Goal: Complete application form

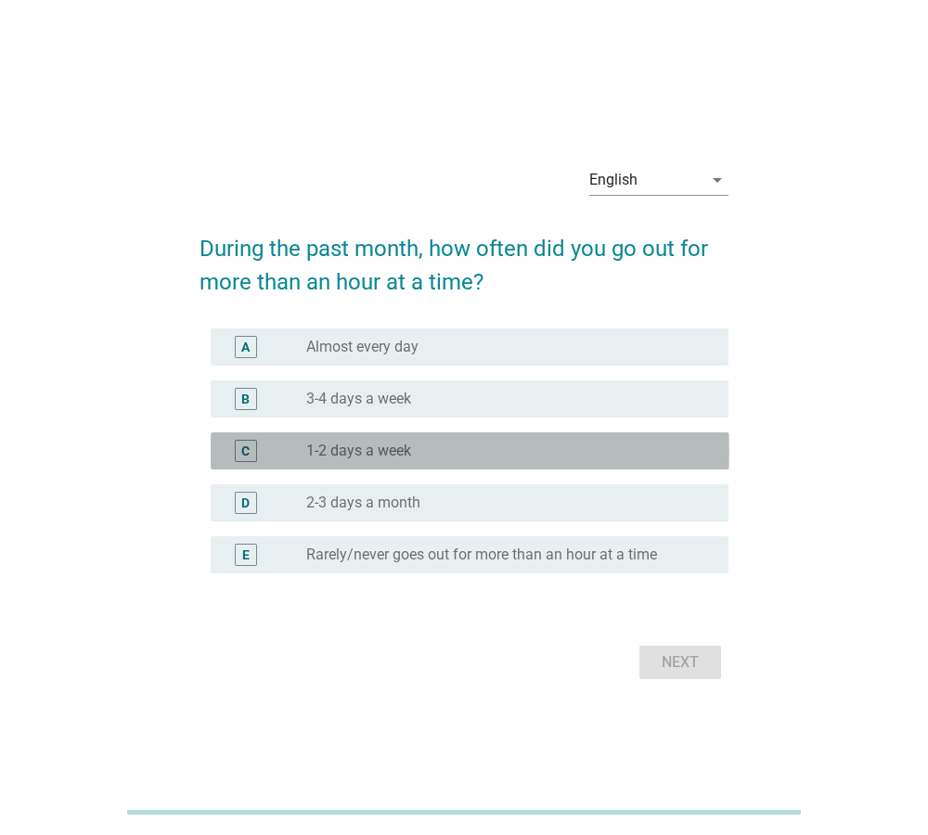
click at [473, 454] on div "radio_button_unchecked 1-2 days a week" at bounding box center [502, 451] width 392 height 19
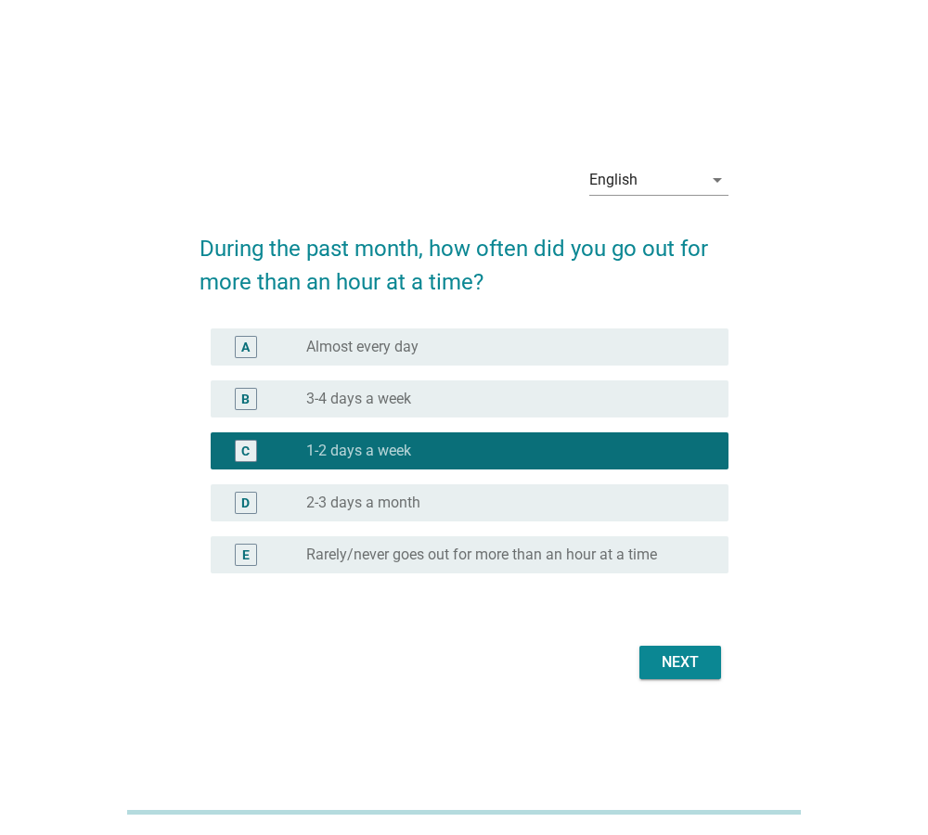
click at [670, 659] on div "Next" at bounding box center [680, 662] width 52 height 22
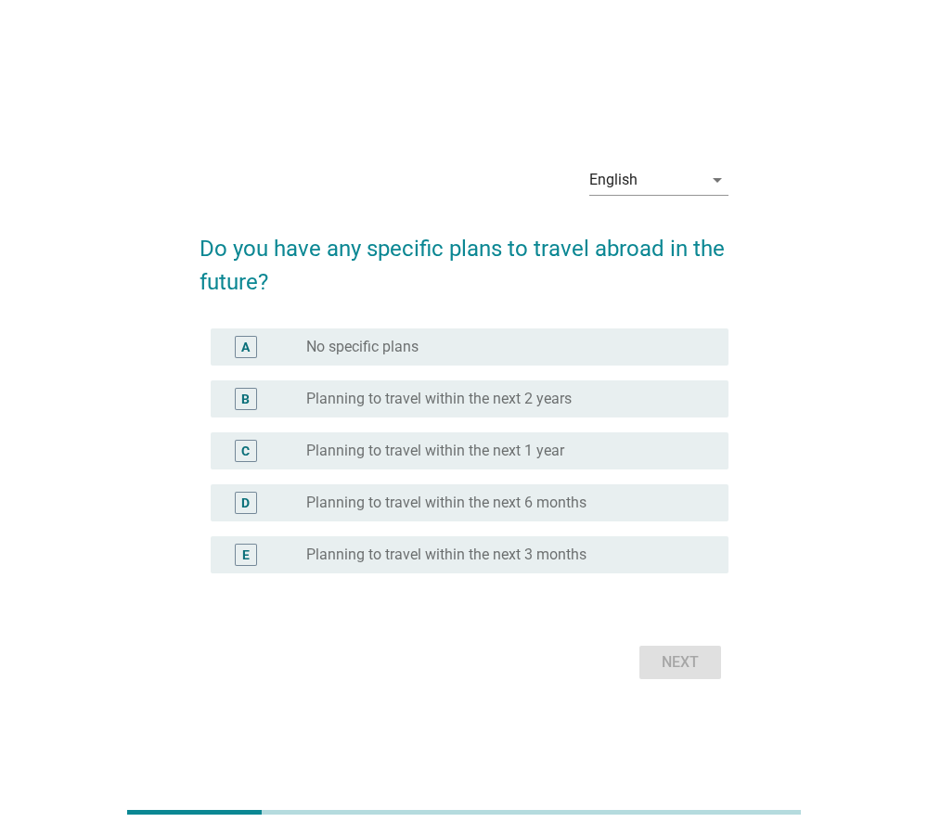
click at [606, 407] on div "radio_button_unchecked Planning to travel within the next 2 years" at bounding box center [502, 399] width 392 height 19
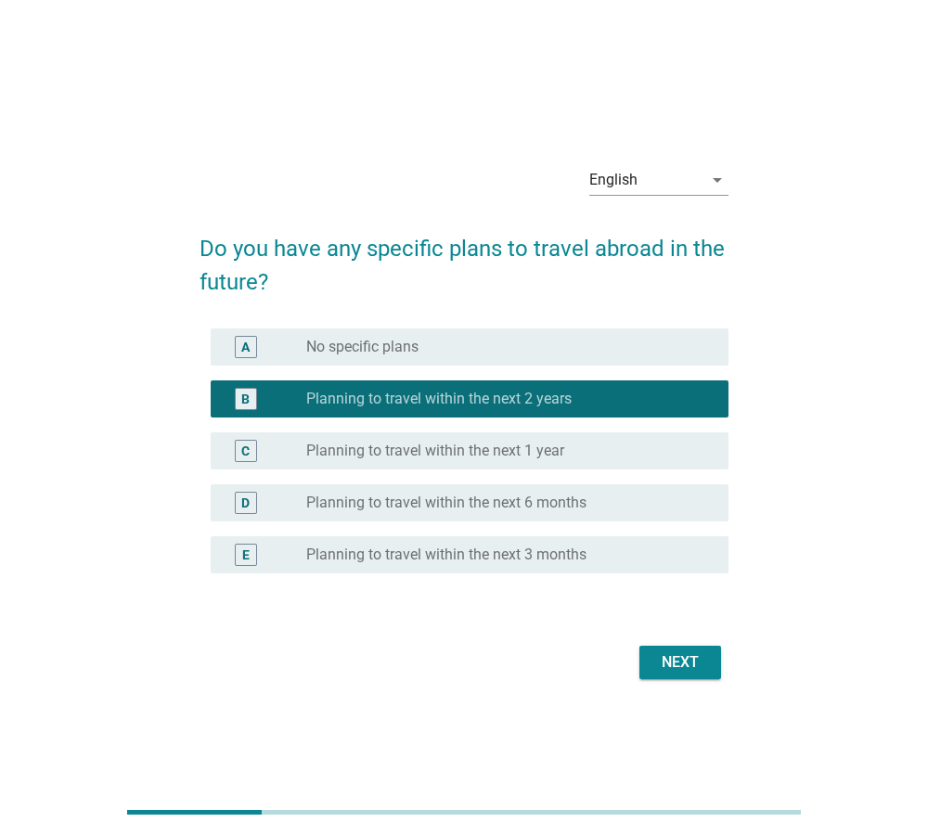
click at [710, 669] on button "Next" at bounding box center [680, 662] width 82 height 33
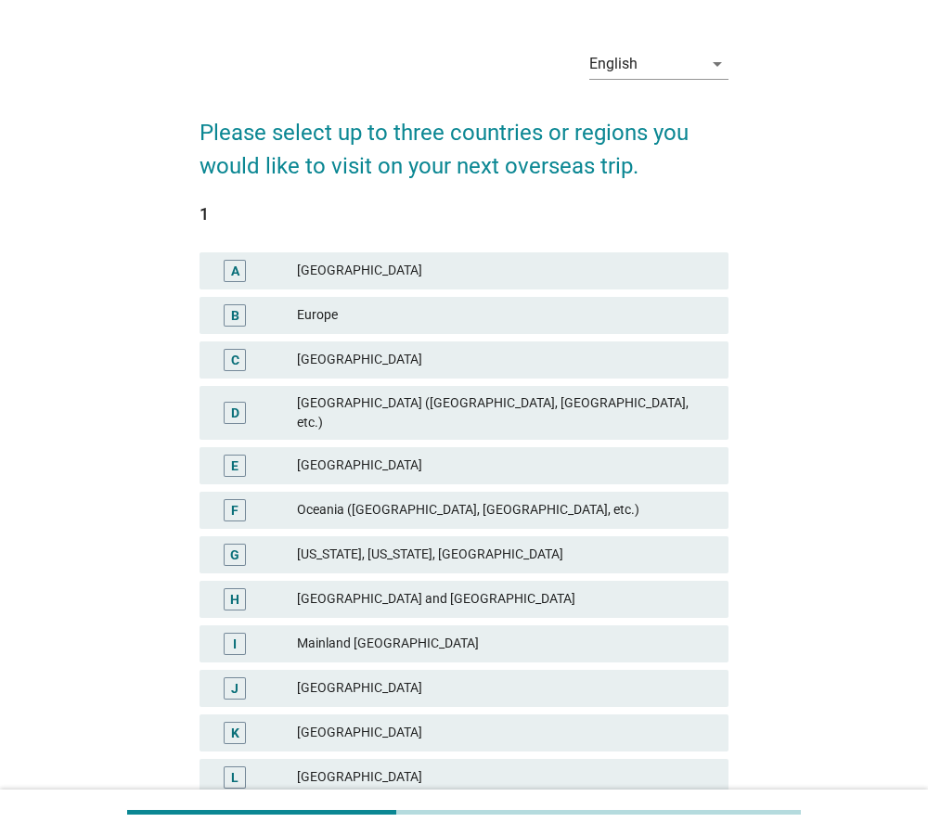
scroll to position [95, 0]
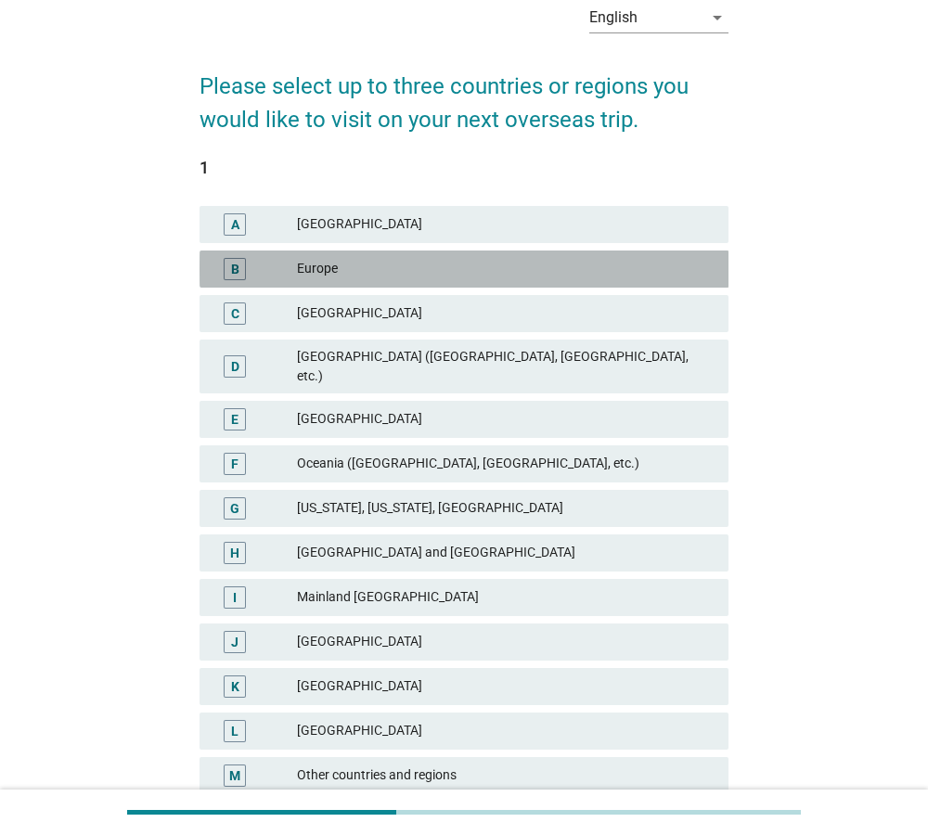
click at [650, 273] on div "Europe" at bounding box center [505, 269] width 416 height 22
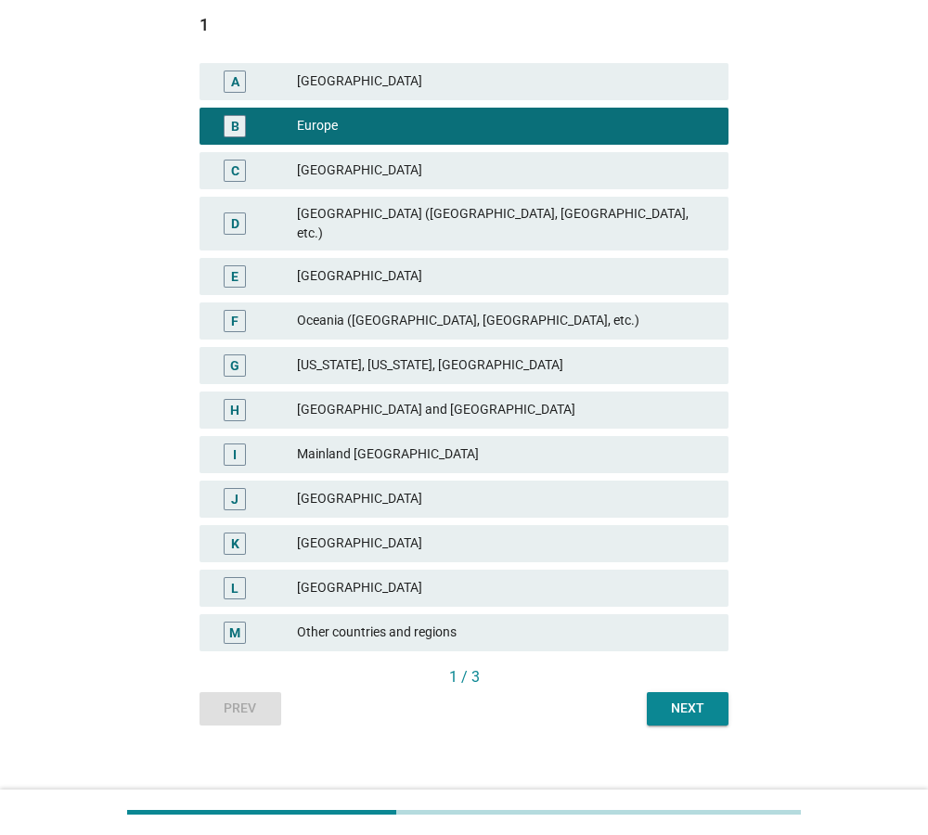
scroll to position [238, 0]
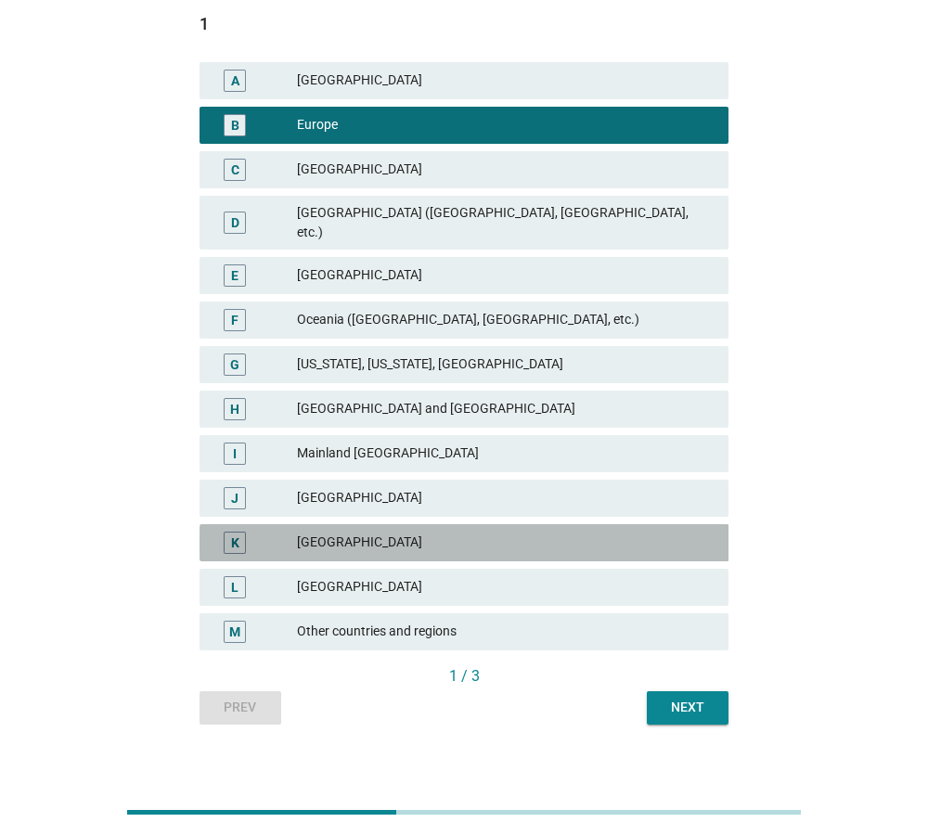
click at [567, 539] on div "K [GEOGRAPHIC_DATA]" at bounding box center [464, 542] width 530 height 37
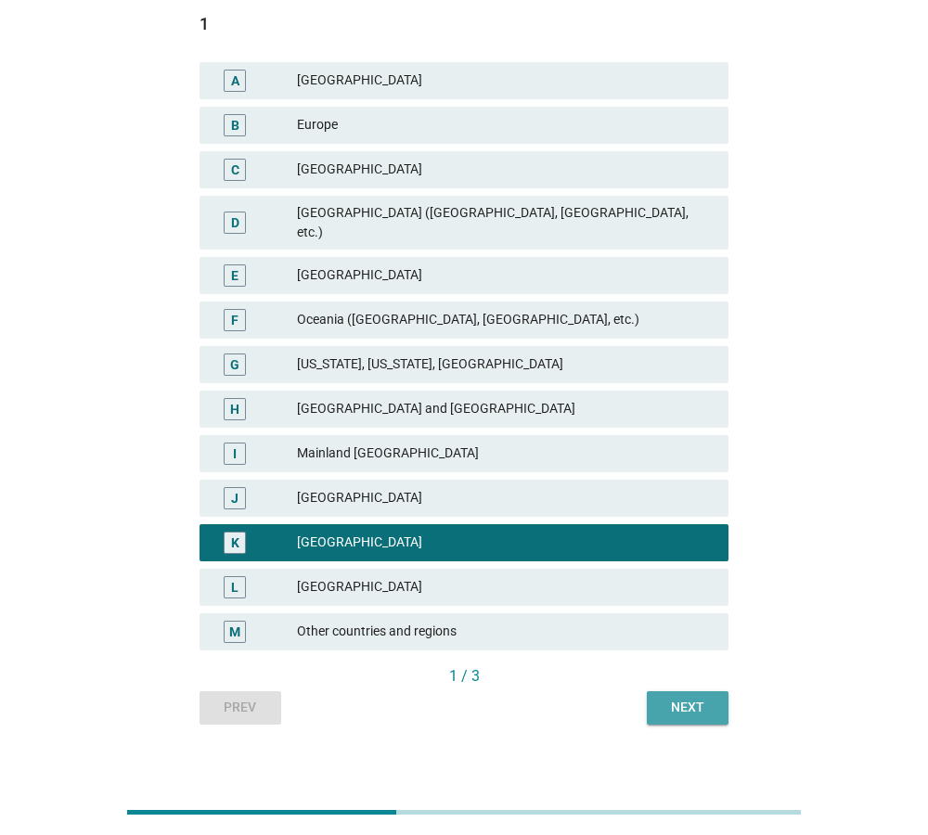
click at [697, 698] on div "Next" at bounding box center [687, 707] width 52 height 19
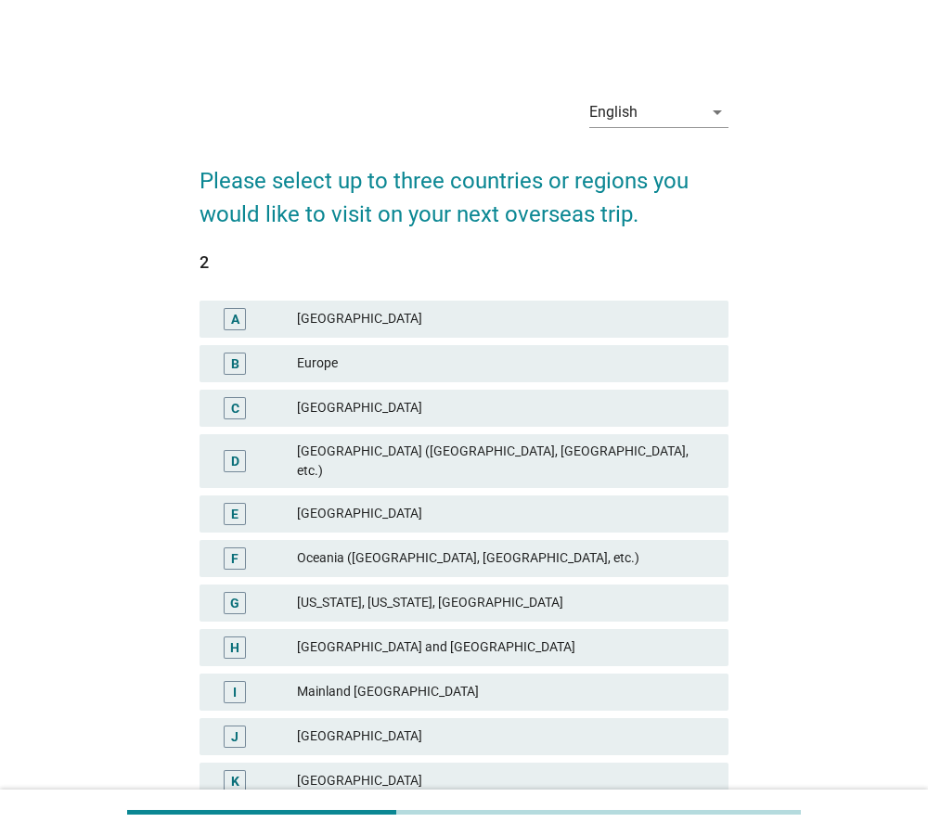
scroll to position [95, 0]
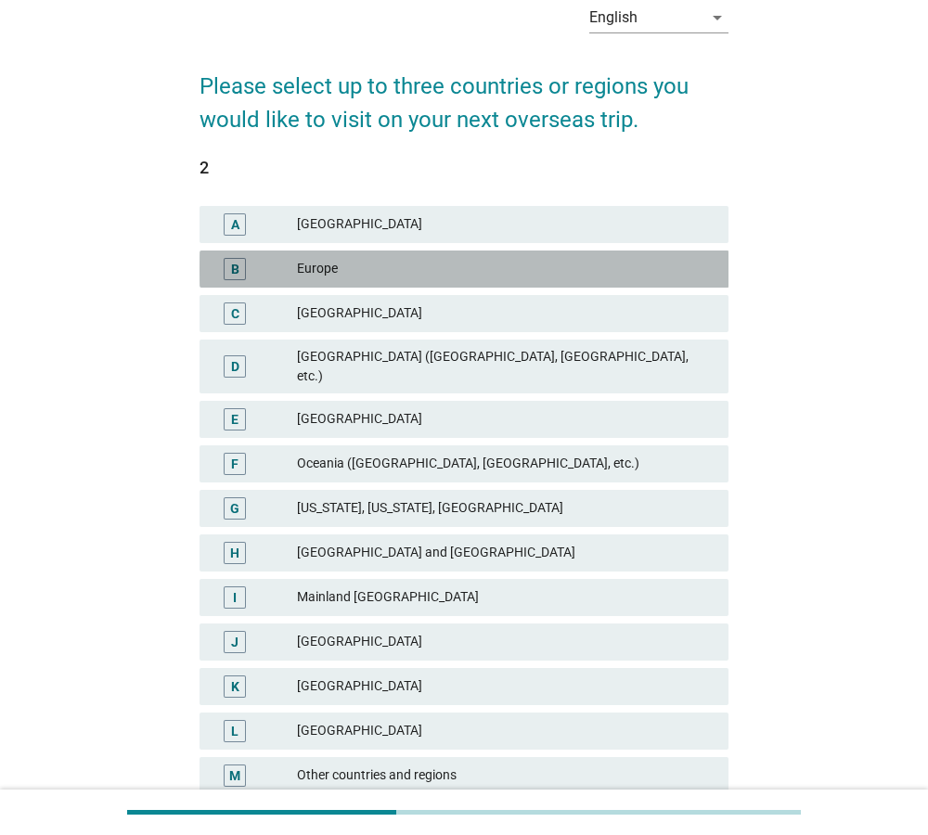
click at [581, 266] on div "Europe" at bounding box center [505, 269] width 416 height 22
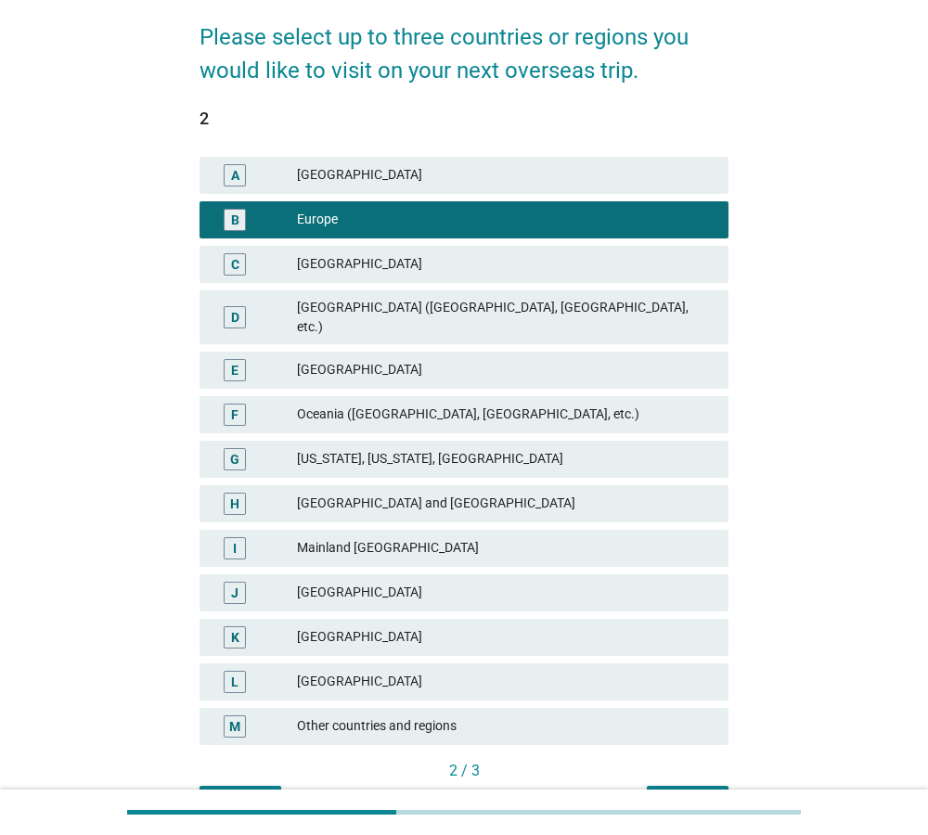
scroll to position [189, 0]
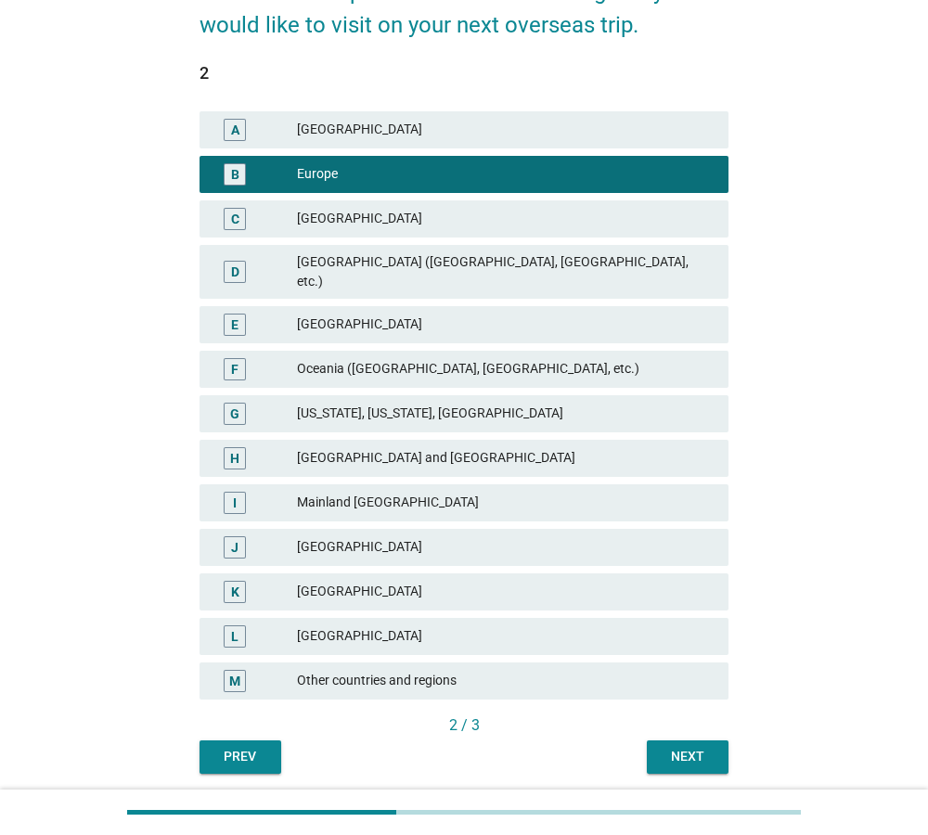
click at [465, 582] on div "[GEOGRAPHIC_DATA]" at bounding box center [505, 592] width 416 height 22
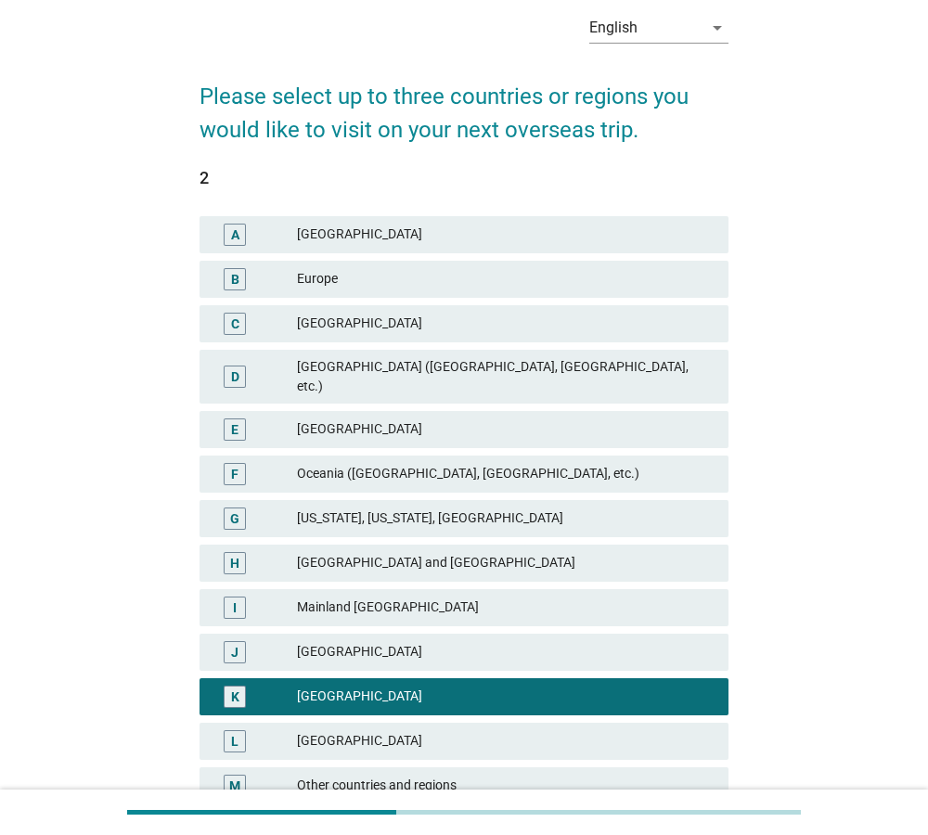
scroll to position [0, 0]
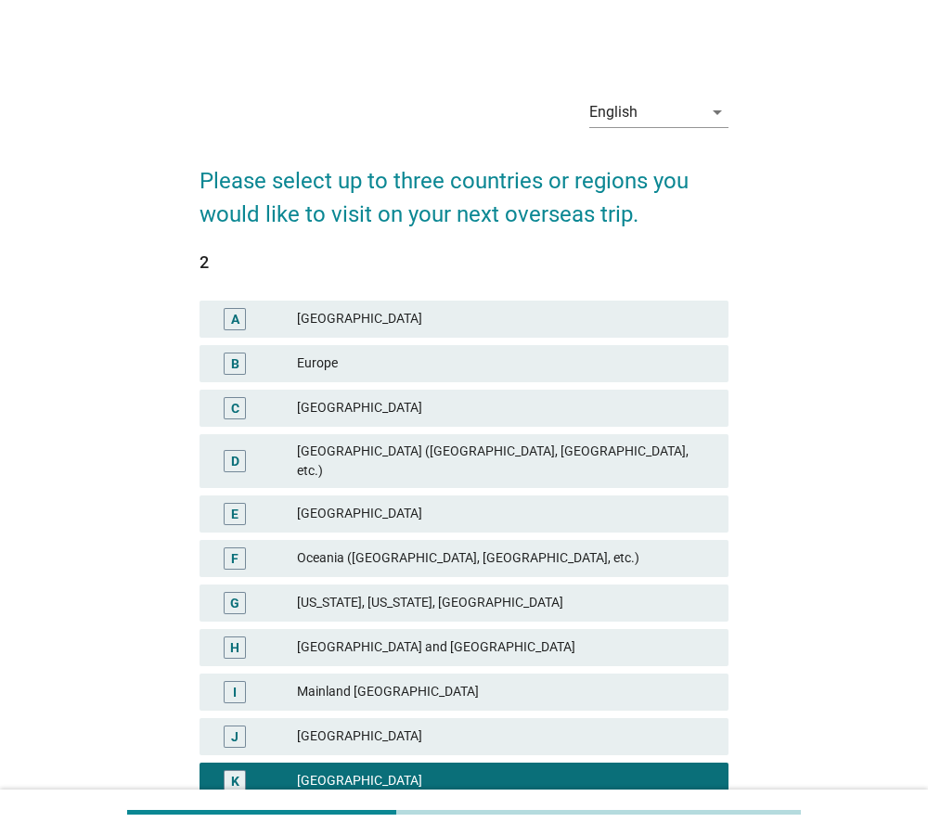
click at [236, 358] on div "B" at bounding box center [235, 362] width 8 height 19
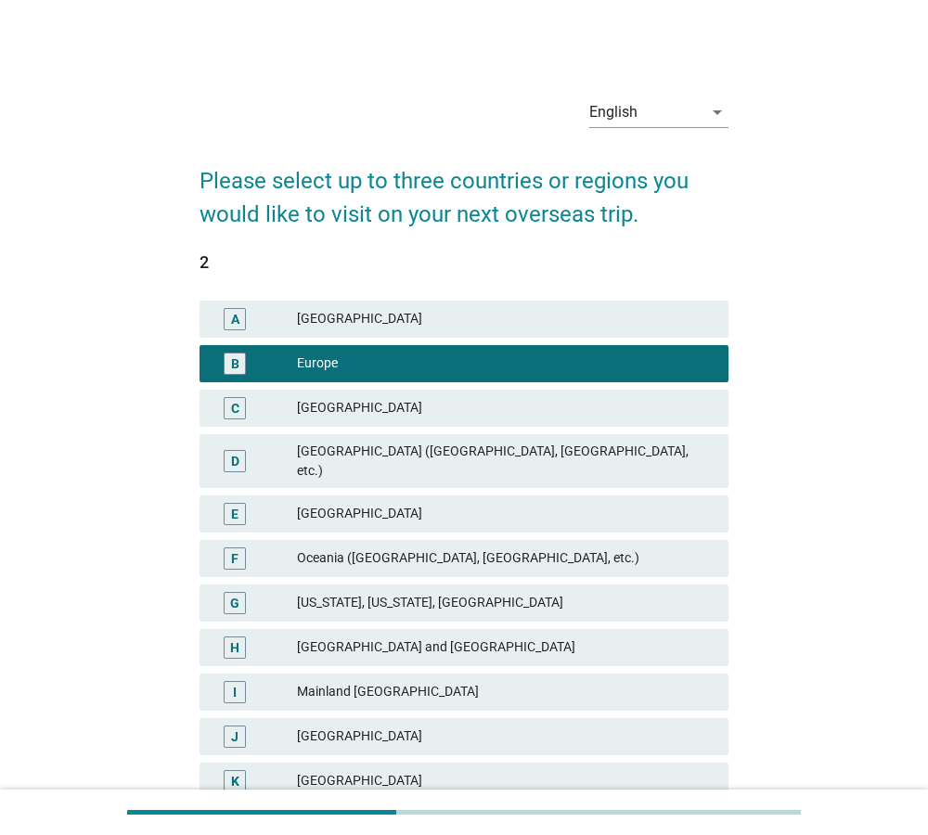
scroll to position [238, 0]
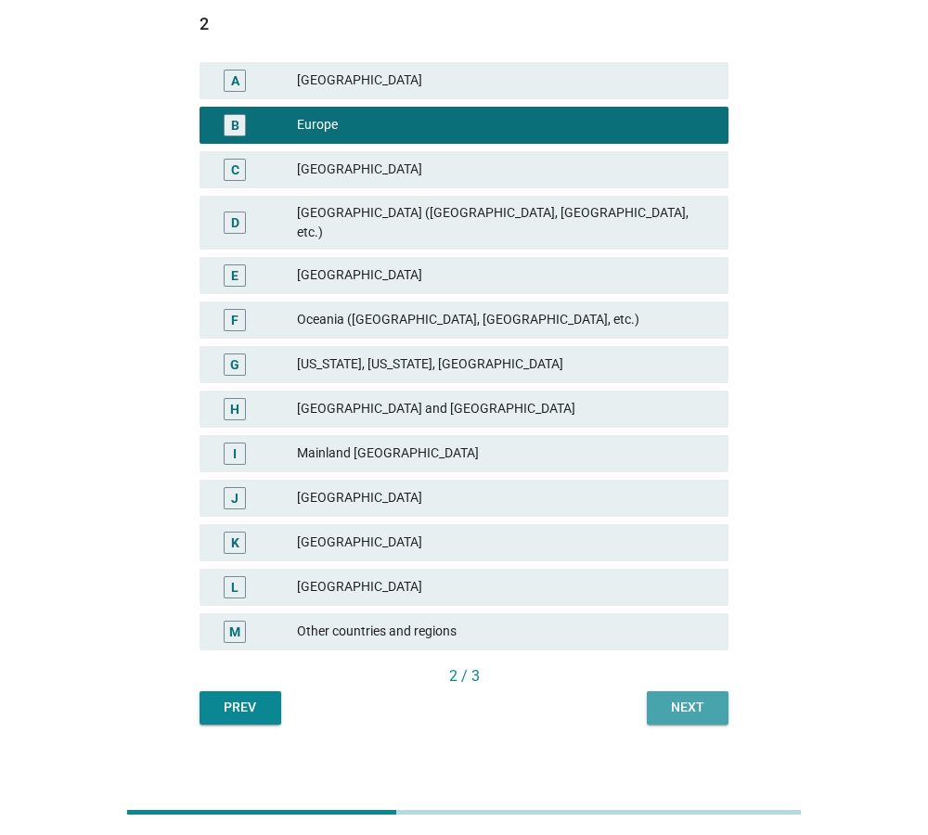
click at [708, 698] on div "Next" at bounding box center [687, 707] width 52 height 19
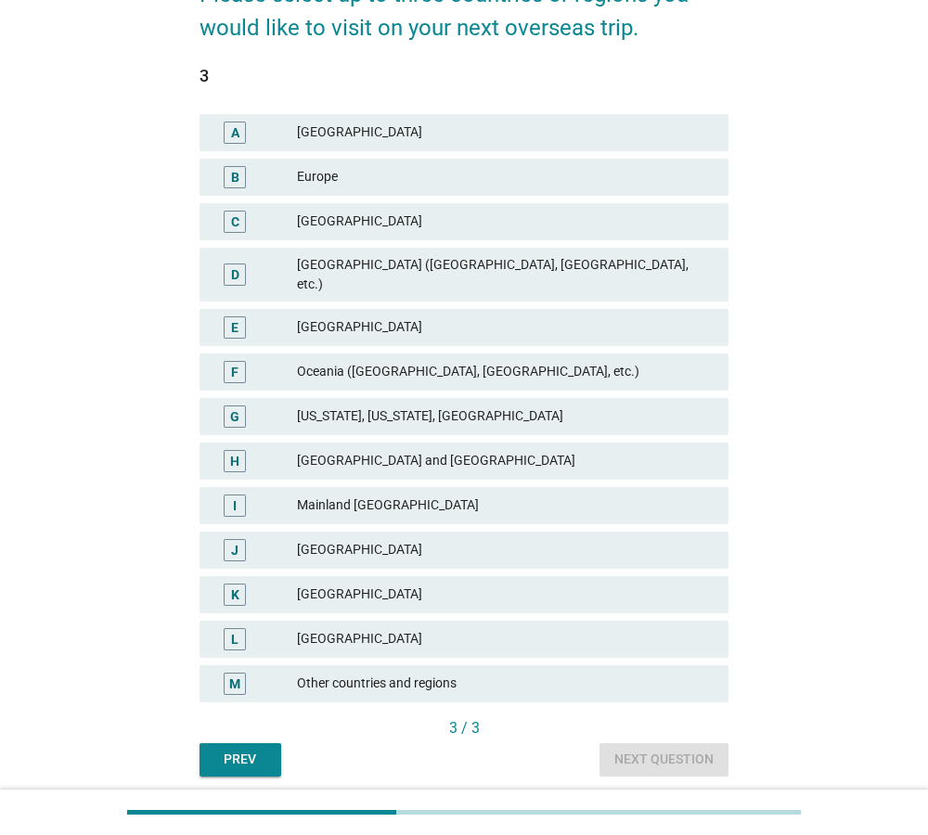
scroll to position [189, 0]
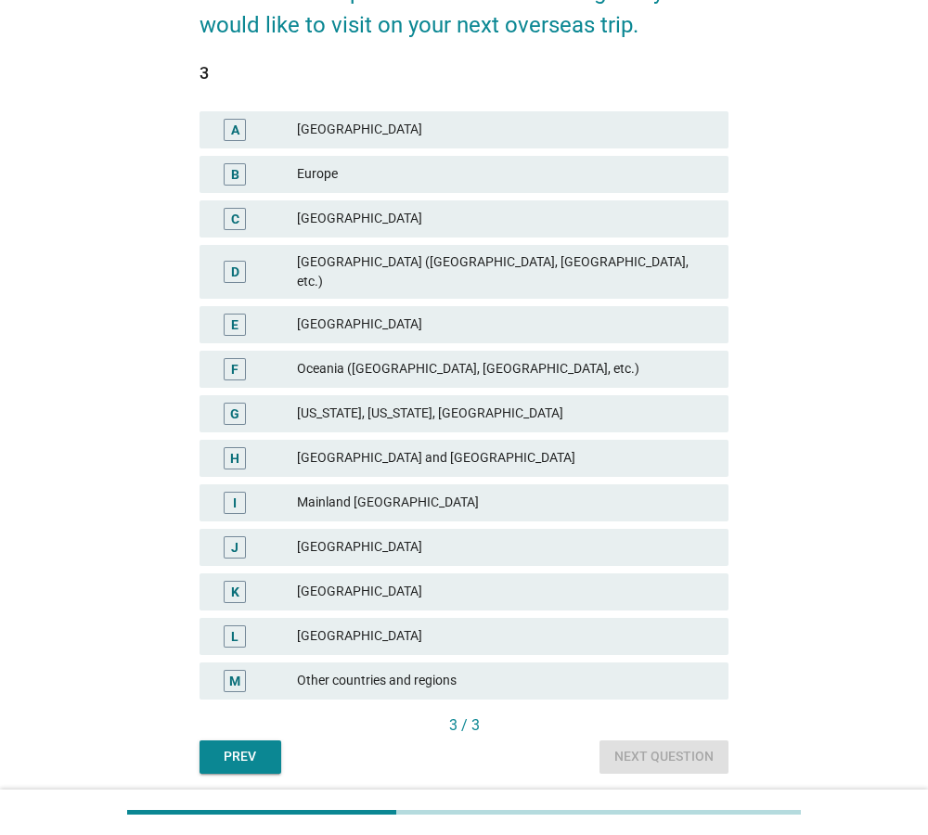
click at [544, 358] on div "Oceania ([GEOGRAPHIC_DATA], [GEOGRAPHIC_DATA], etc.)" at bounding box center [505, 369] width 416 height 22
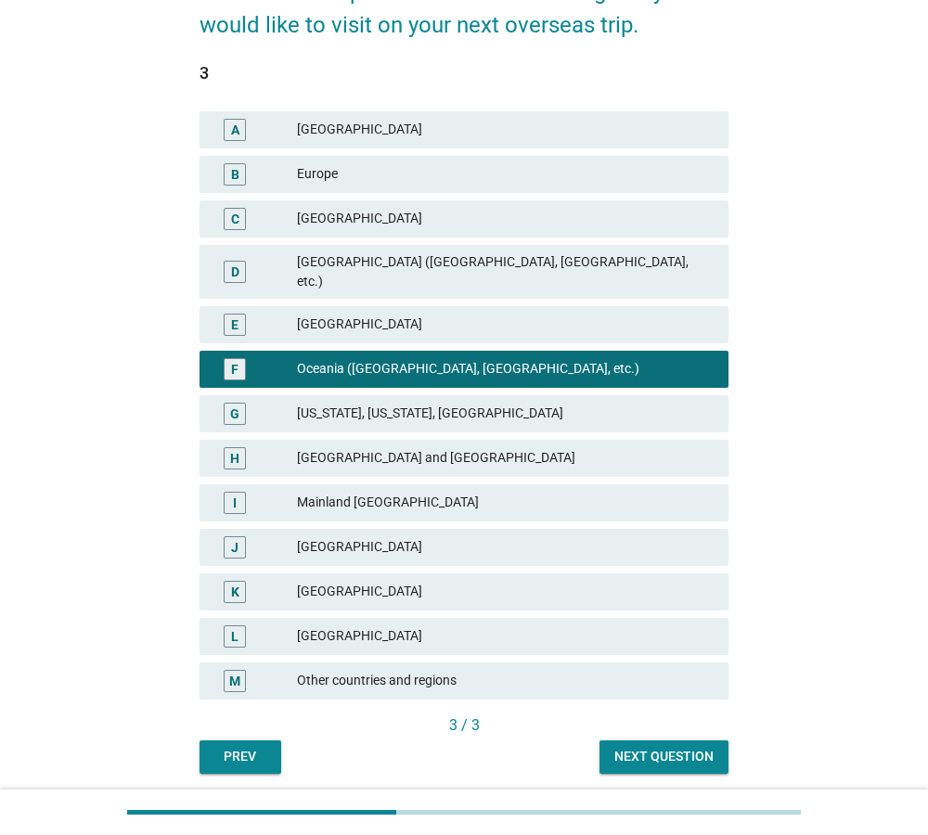
click at [651, 747] on div "Next question" at bounding box center [663, 756] width 99 height 19
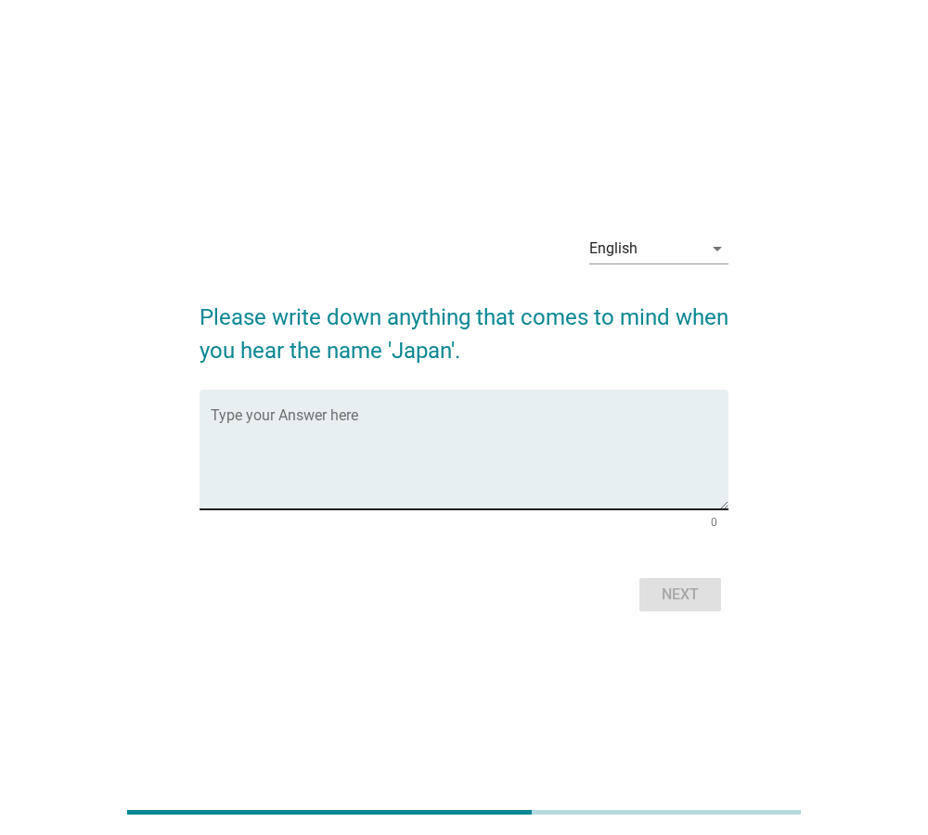
click at [461, 413] on textarea "Type your Answer here" at bounding box center [470, 460] width 518 height 97
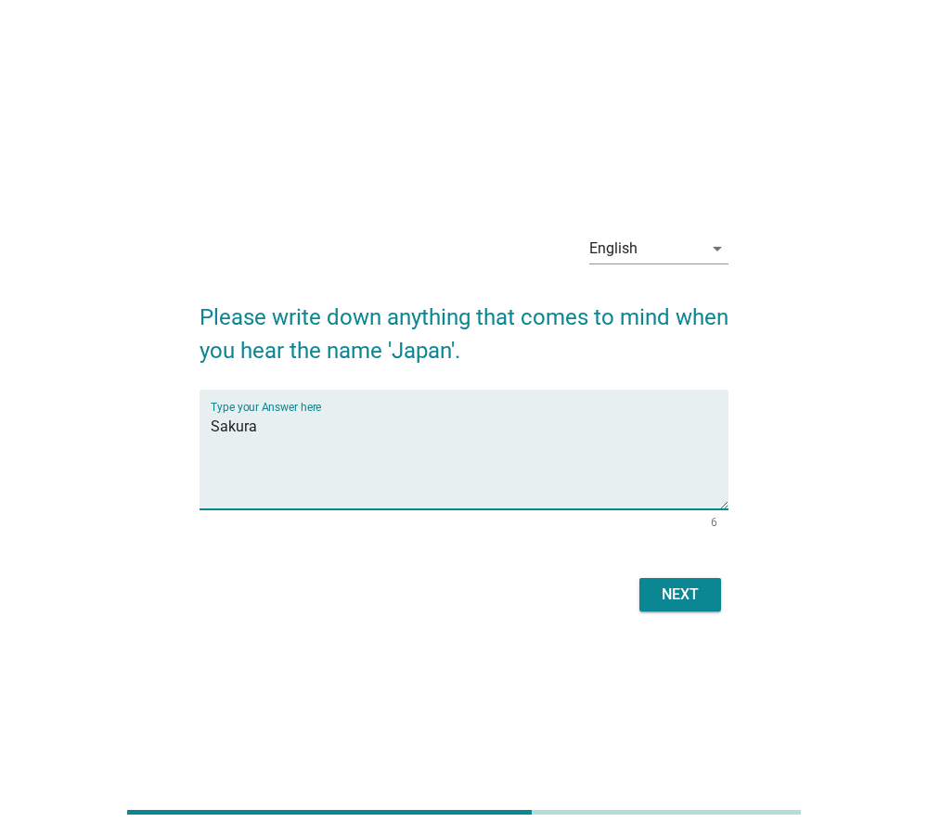
type textarea "Sakura"
click at [693, 591] on div "Next" at bounding box center [680, 594] width 52 height 22
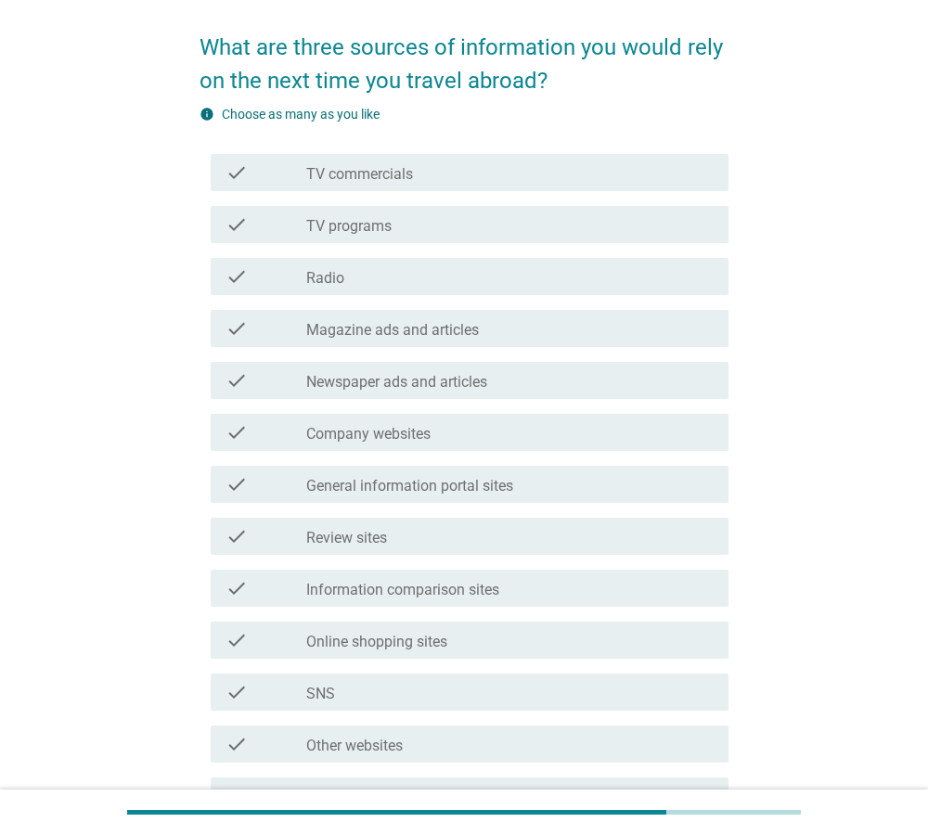
scroll to position [95, 0]
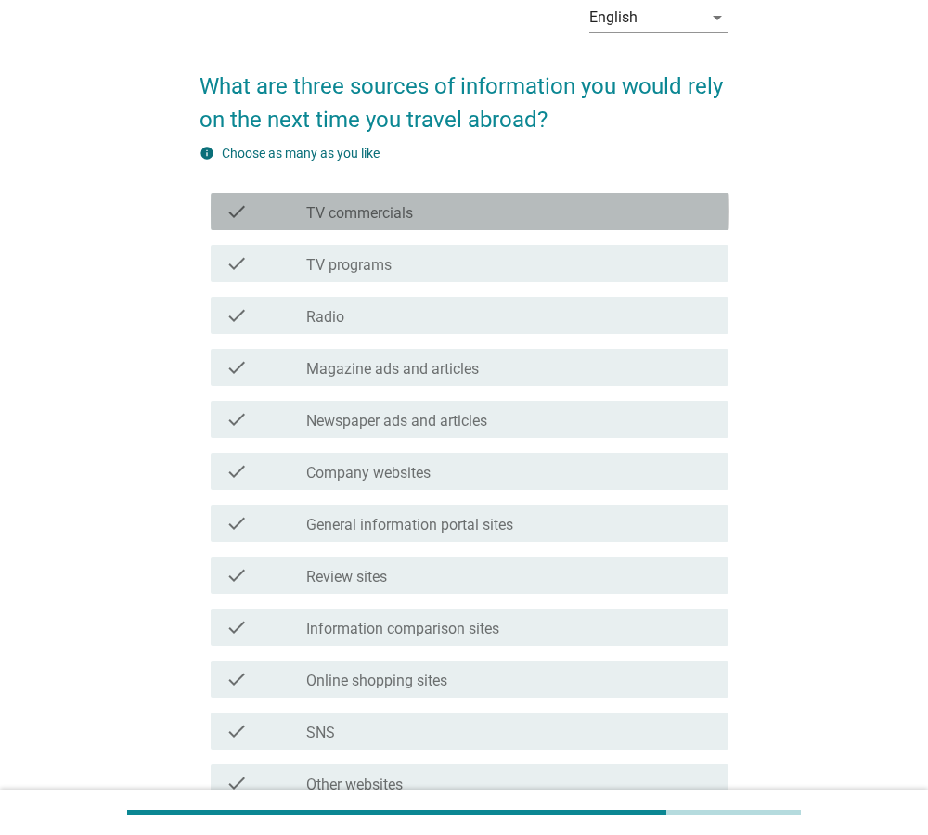
click at [499, 224] on div "check check_box_outline_blank TV commercials" at bounding box center [470, 211] width 518 height 37
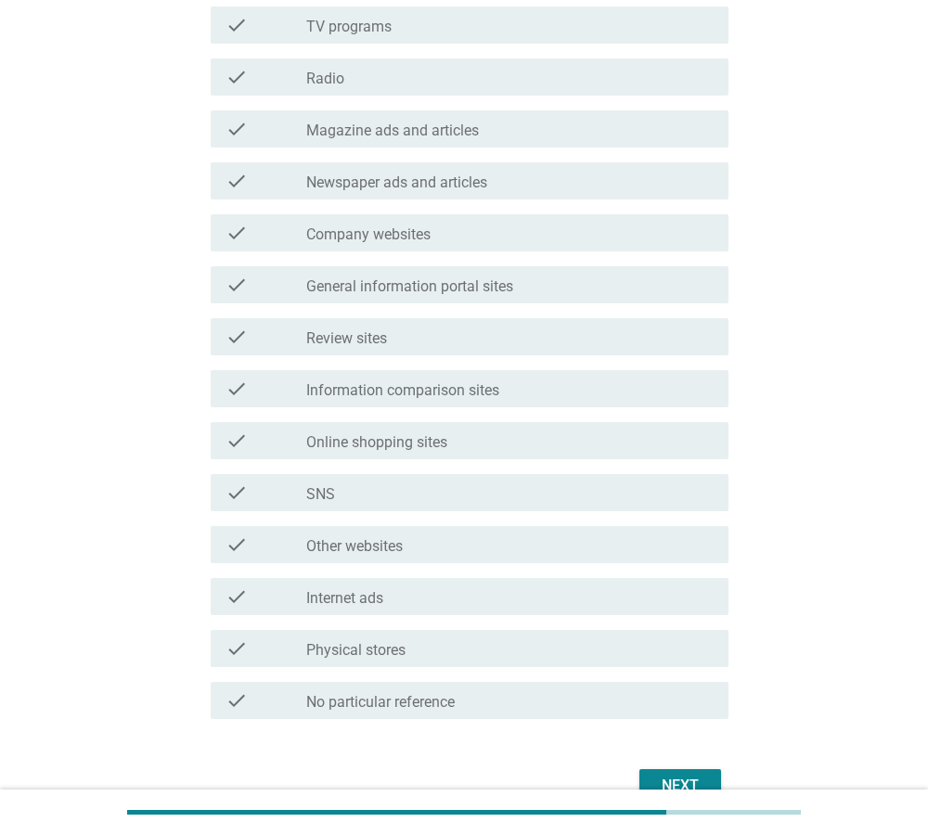
scroll to position [284, 0]
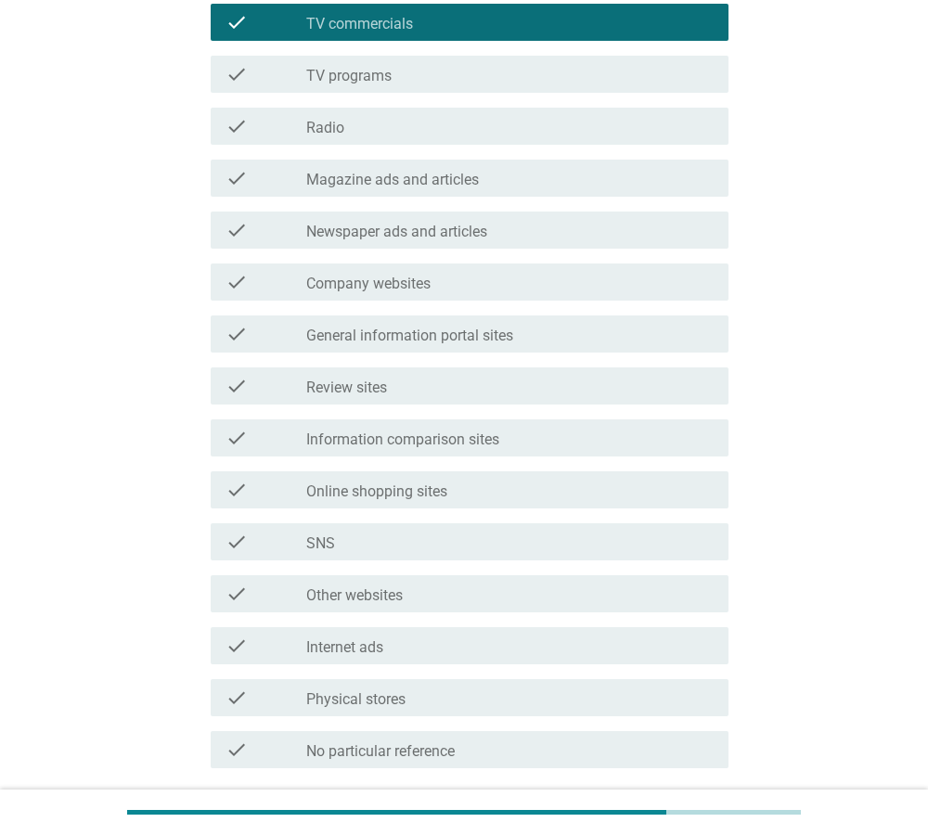
click at [634, 233] on div "check_box_outline_blank Newspaper ads and articles" at bounding box center [509, 230] width 407 height 22
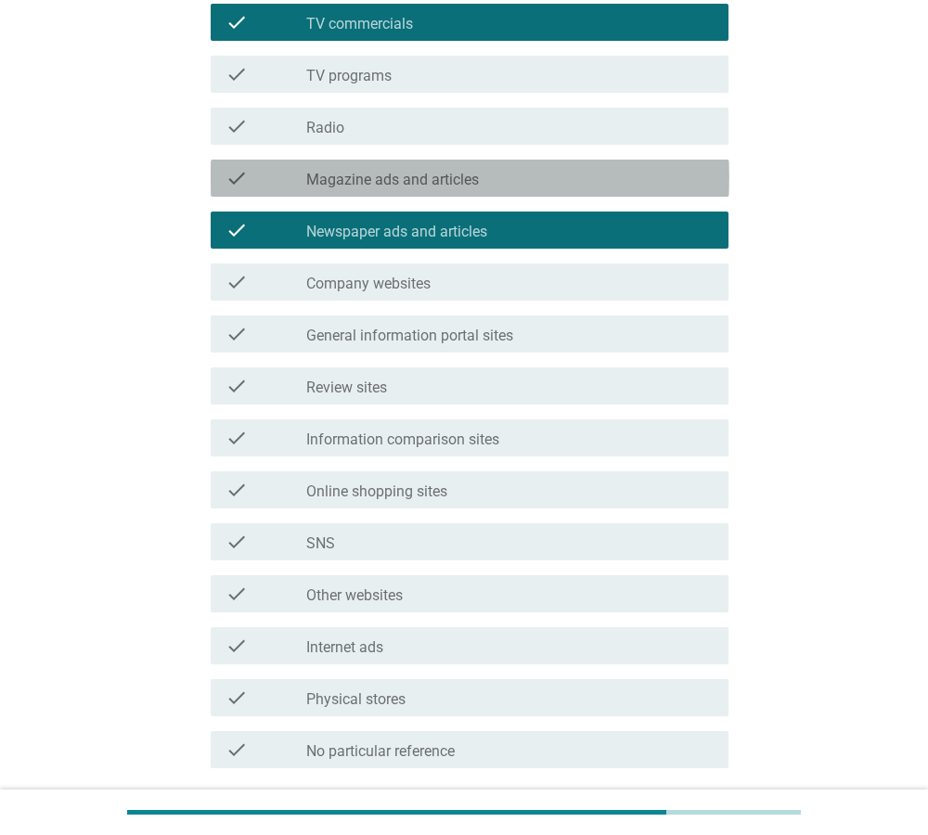
drag, startPoint x: 659, startPoint y: 164, endPoint x: 645, endPoint y: 175, distance: 17.8
click at [655, 169] on div "check check_box_outline_blank Magazine ads and articles" at bounding box center [470, 178] width 518 height 37
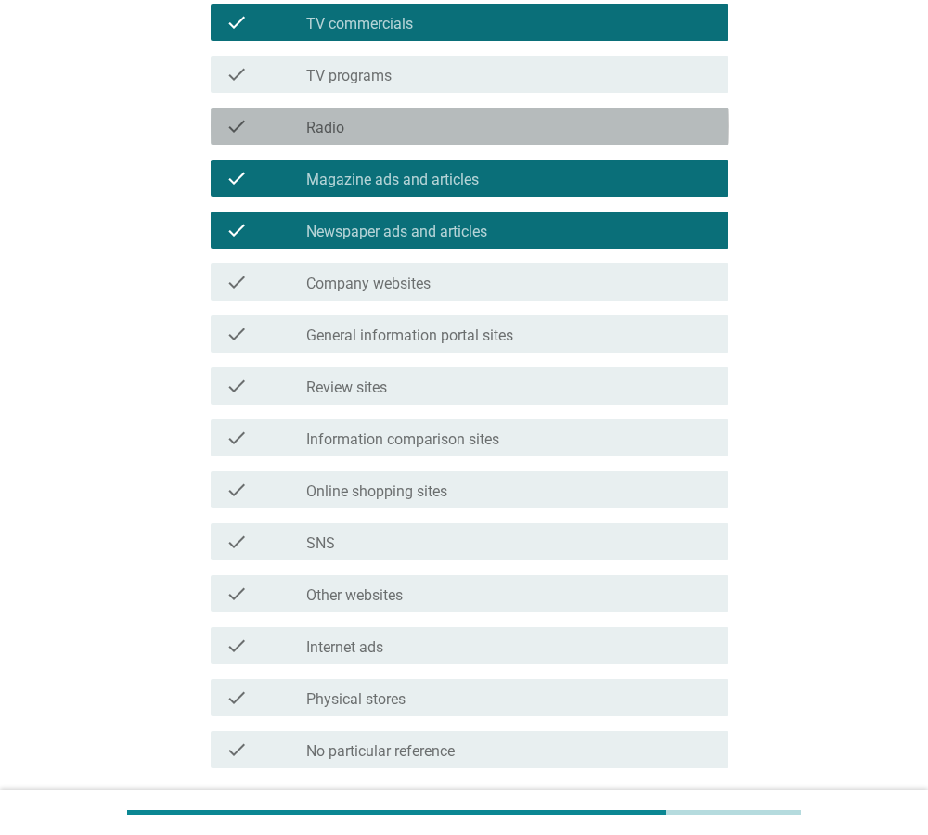
click at [612, 130] on div "check_box_outline_blank Radio" at bounding box center [509, 126] width 407 height 22
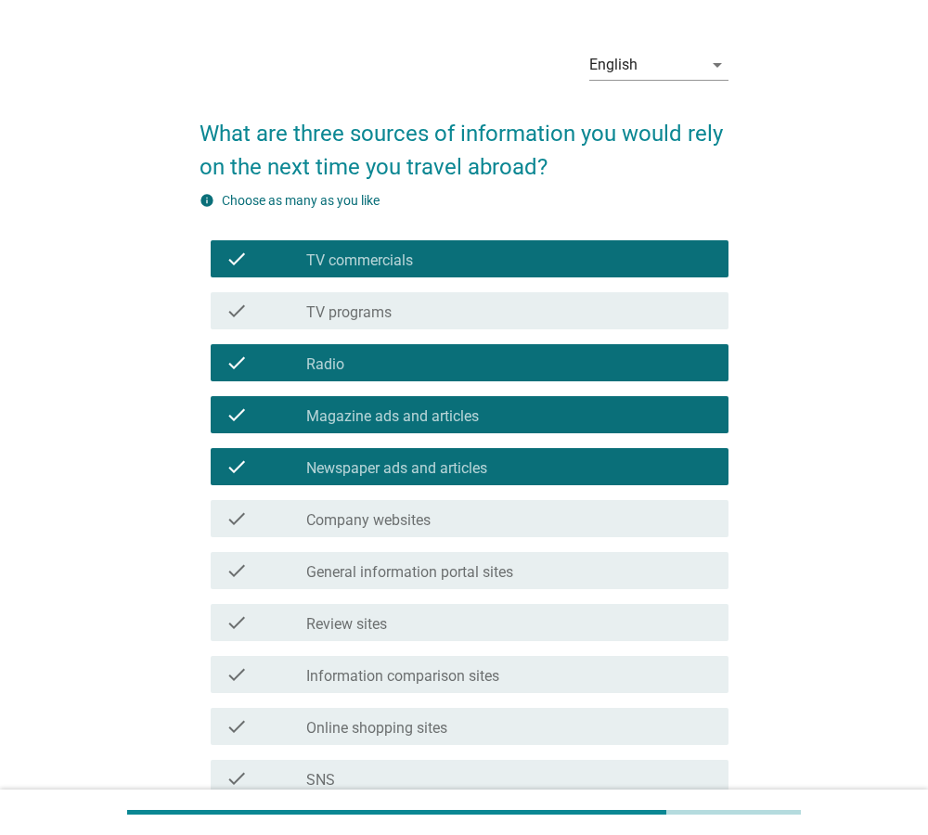
scroll to position [95, 0]
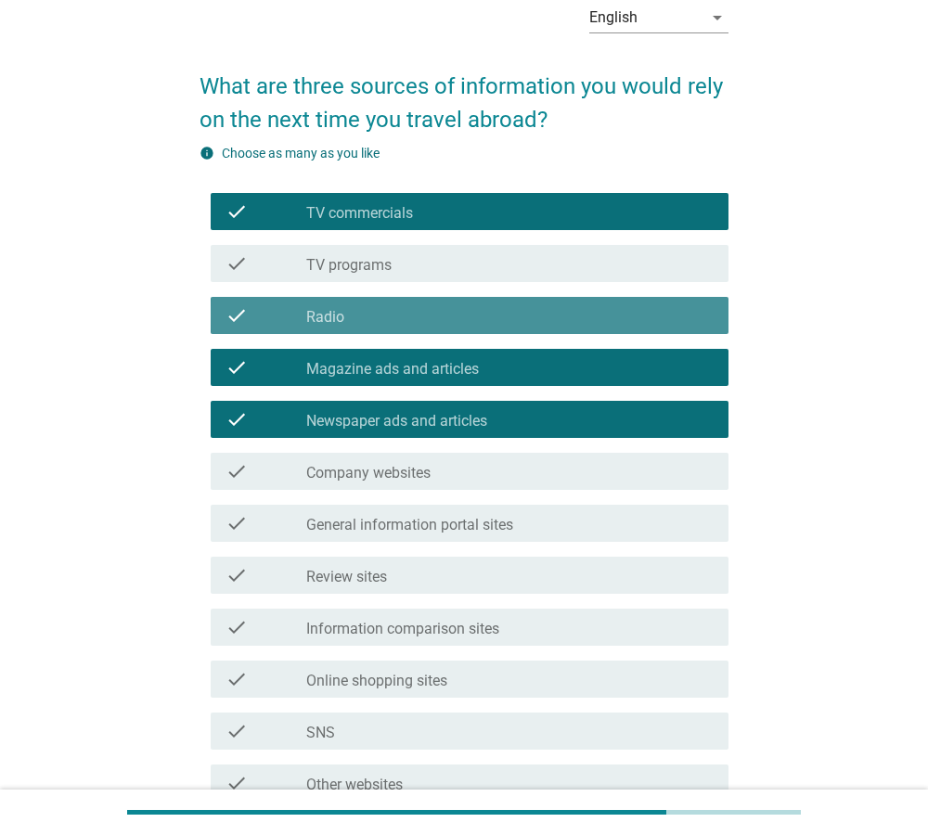
click at [556, 324] on div "check_box_outline_blank Radio" at bounding box center [509, 315] width 407 height 22
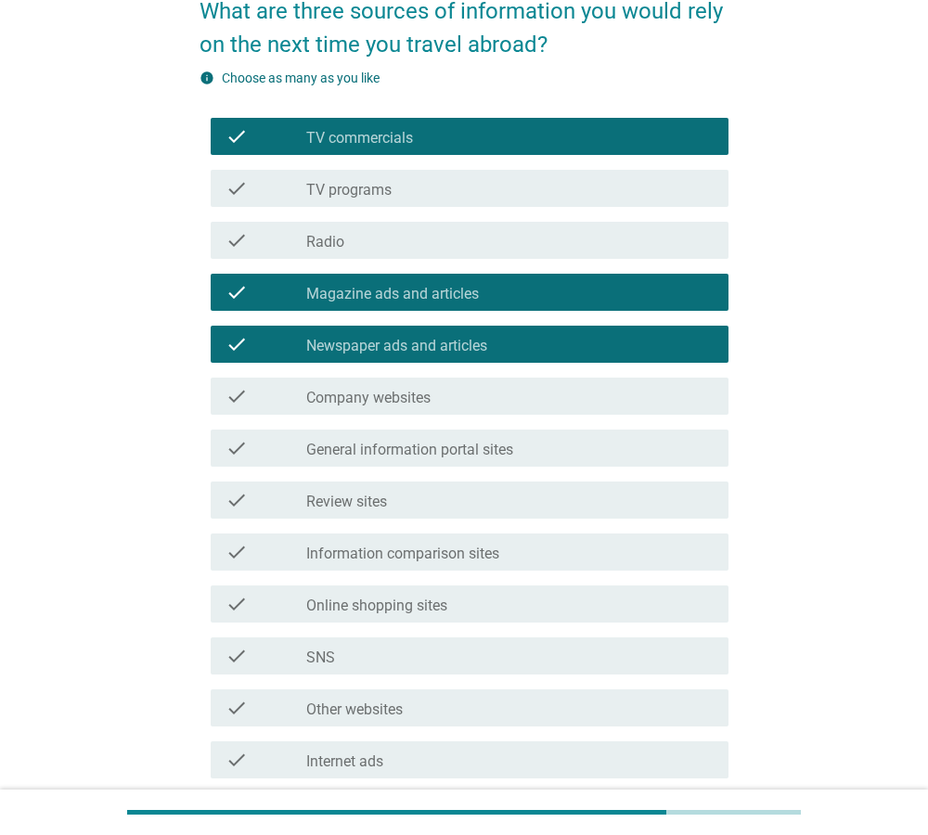
scroll to position [433, 0]
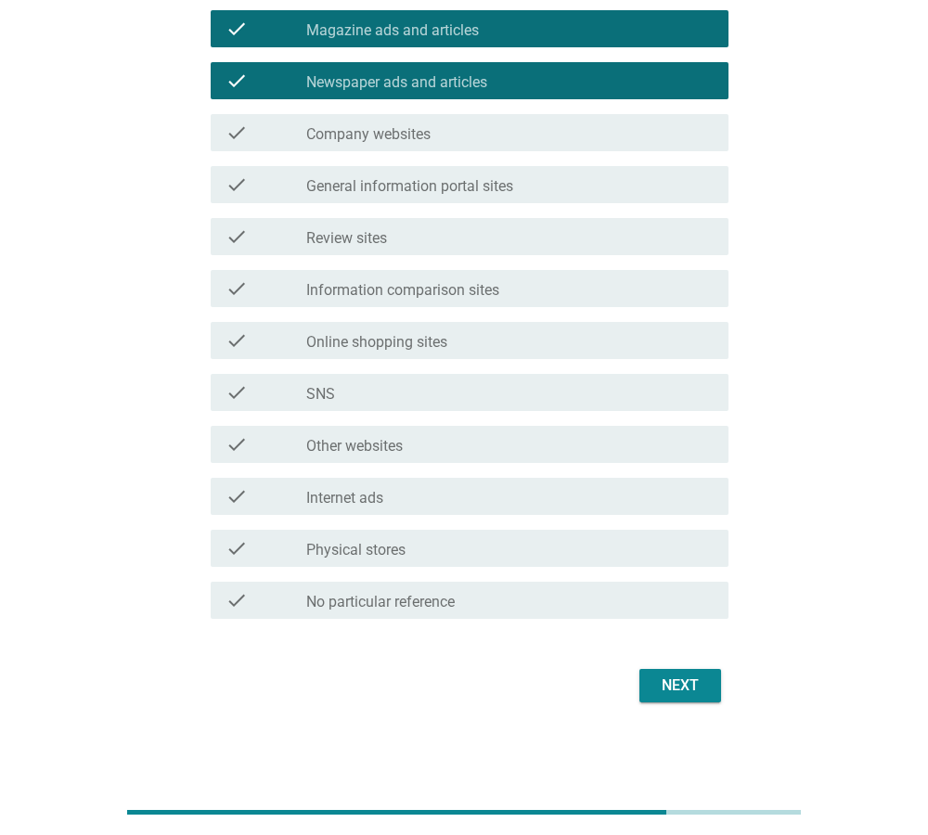
click at [693, 687] on div "Next" at bounding box center [680, 685] width 52 height 22
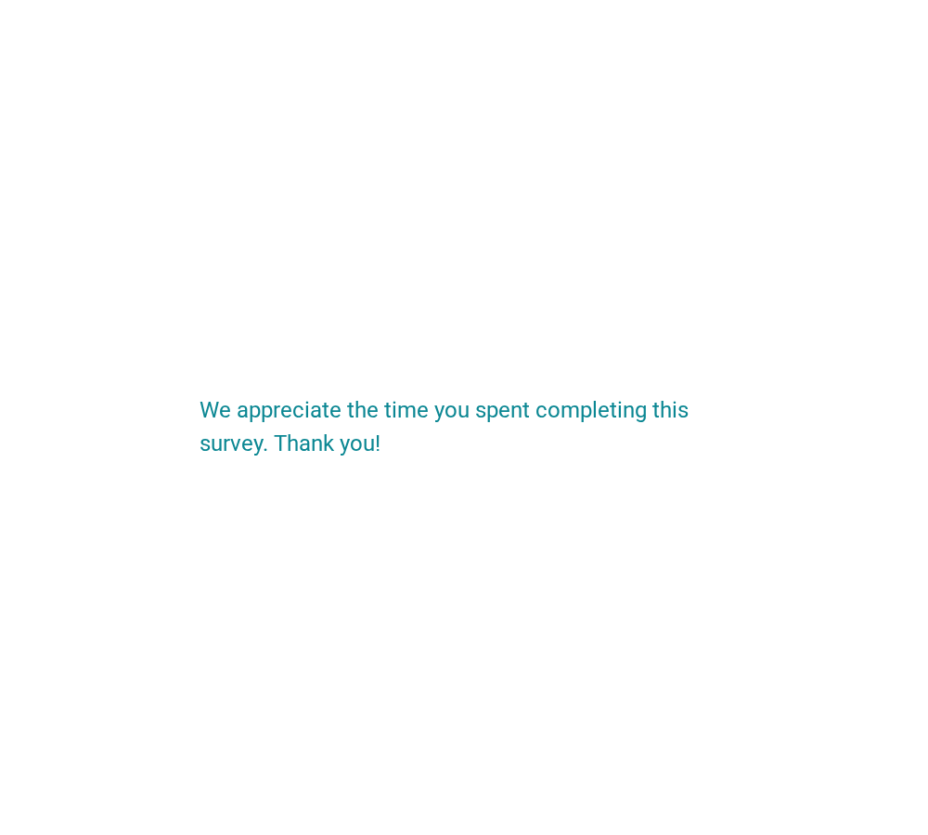
scroll to position [0, 0]
